Goal: Navigation & Orientation: Find specific page/section

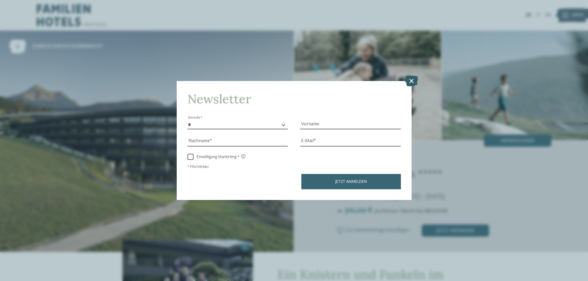
click at [410, 79] on icon at bounding box center [411, 81] width 13 height 11
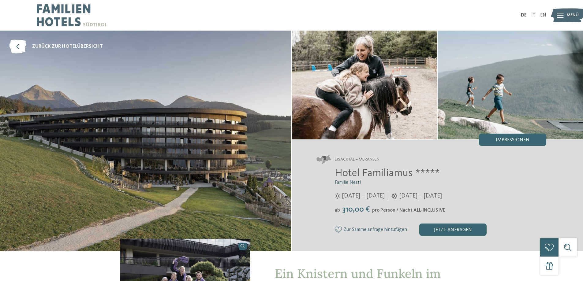
scroll to position [122, 0]
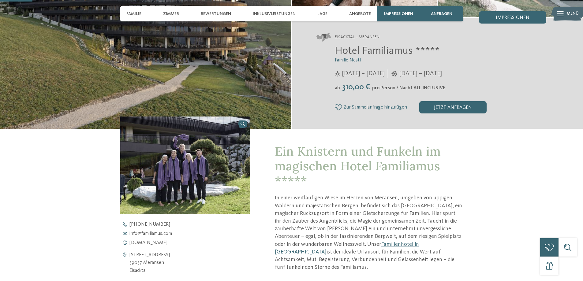
click at [165, 159] on img at bounding box center [185, 166] width 130 height 98
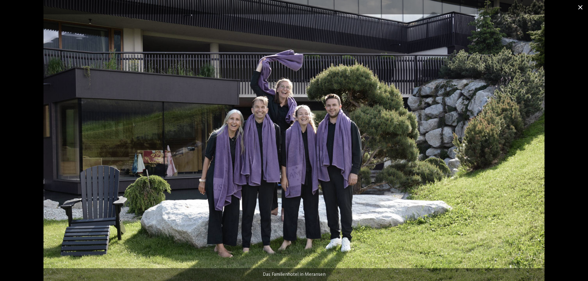
click at [579, 6] on span at bounding box center [580, 7] width 15 height 14
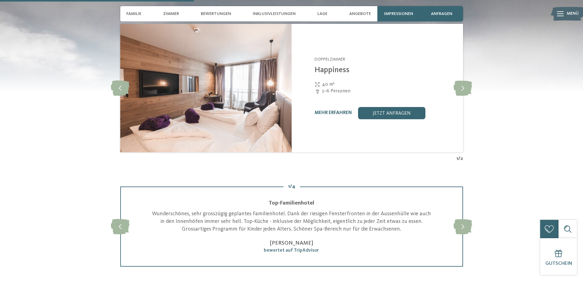
scroll to position [551, 0]
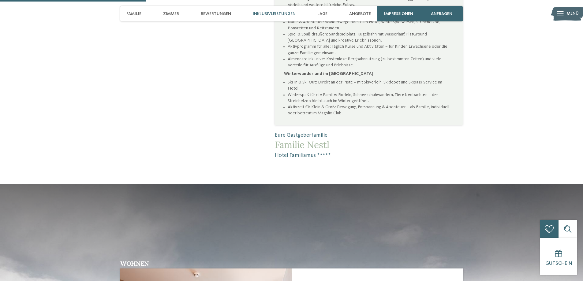
click at [275, 15] on span "Inklusivleistungen" at bounding box center [274, 13] width 43 height 5
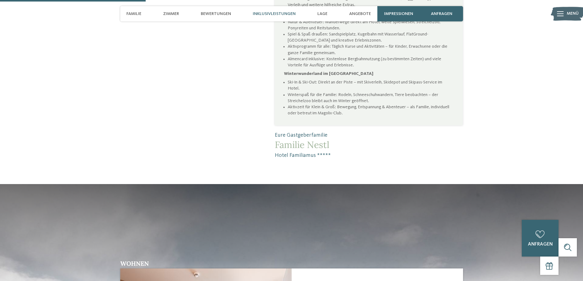
click at [274, 13] on span "Inklusivleistungen" at bounding box center [274, 13] width 43 height 5
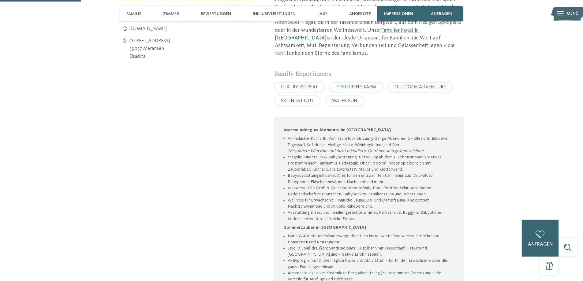
scroll to position [0, 0]
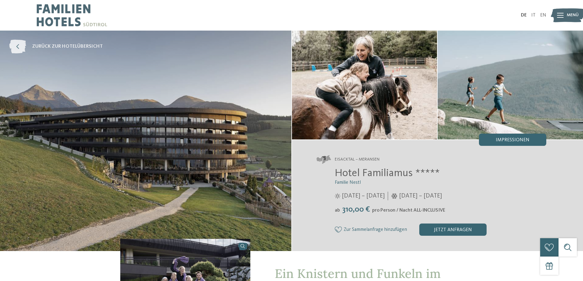
click at [41, 46] on span "zurück zur Hotelübersicht" at bounding box center [67, 46] width 71 height 7
